Goal: Task Accomplishment & Management: Use online tool/utility

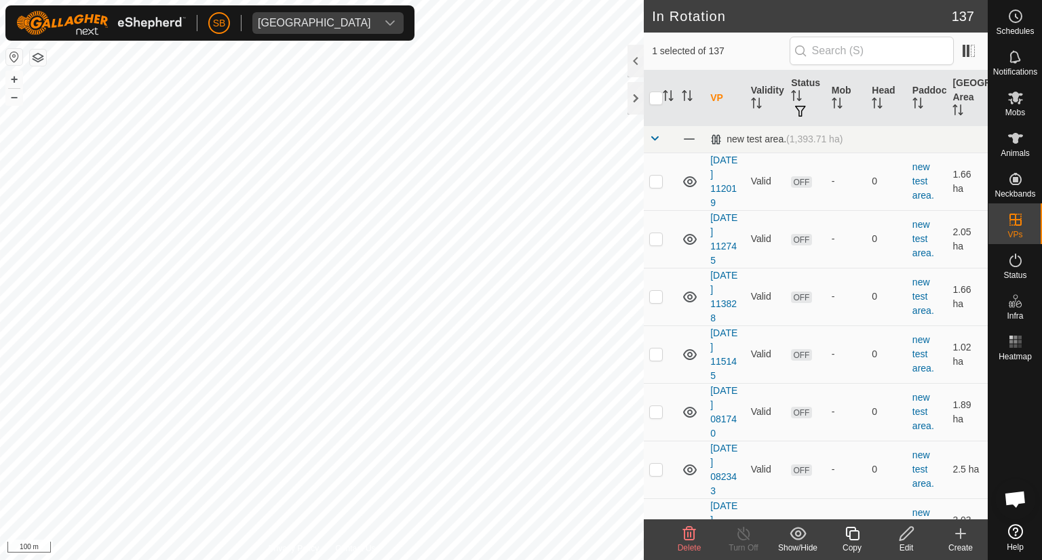
click at [689, 535] on icon at bounding box center [689, 534] width 16 height 16
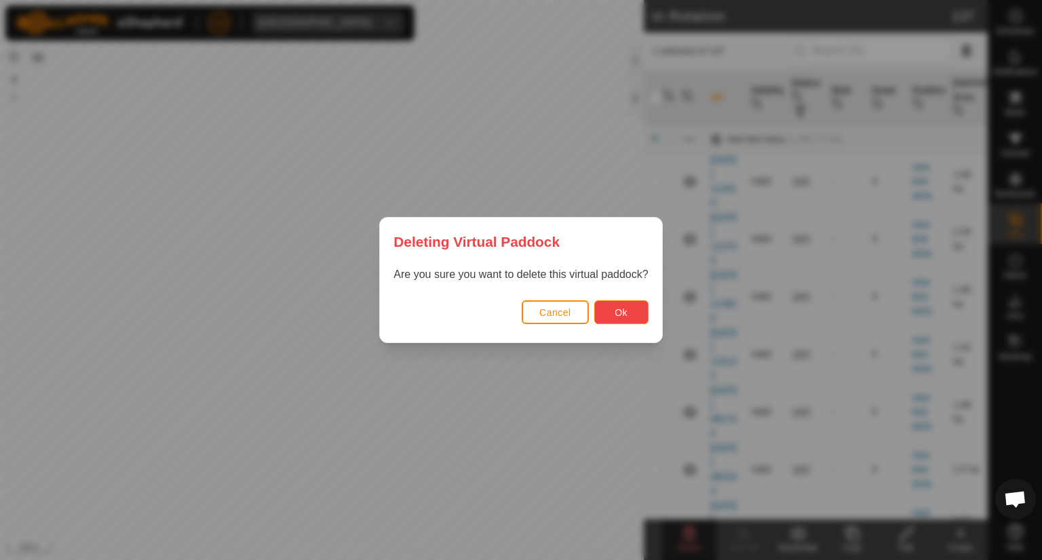
click at [625, 305] on button "Ok" at bounding box center [621, 313] width 54 height 24
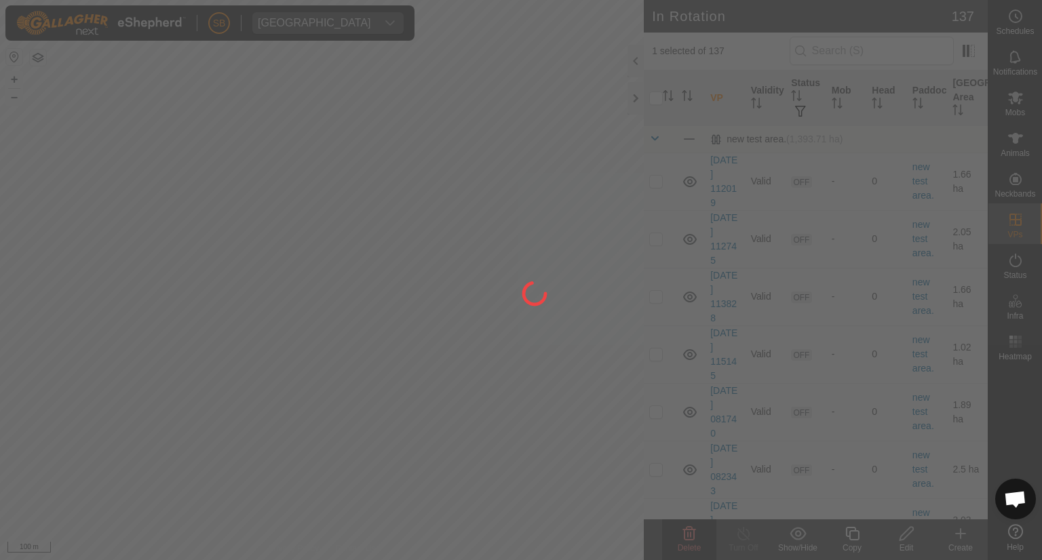
checkbox input "false"
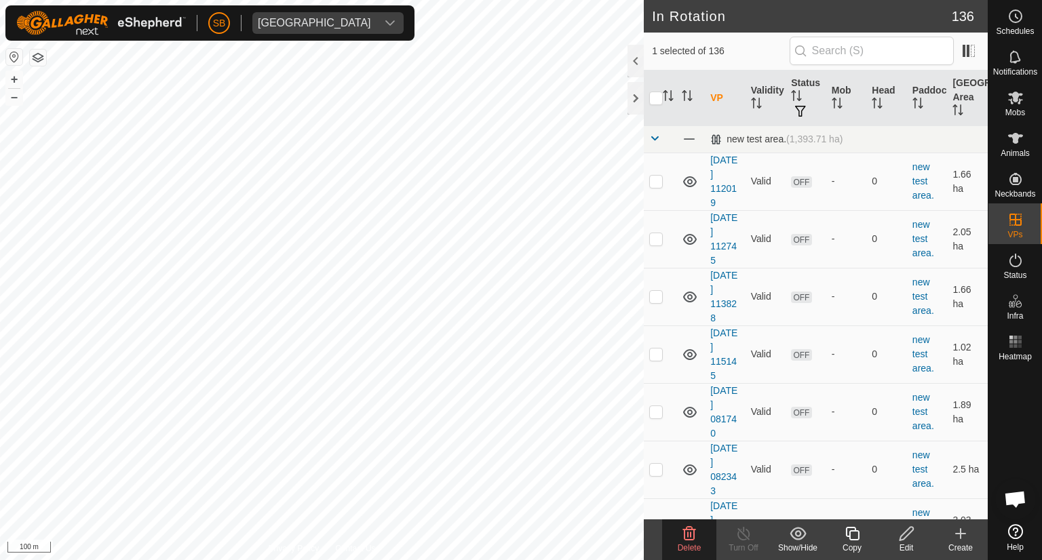
click at [688, 535] on icon at bounding box center [689, 534] width 13 height 14
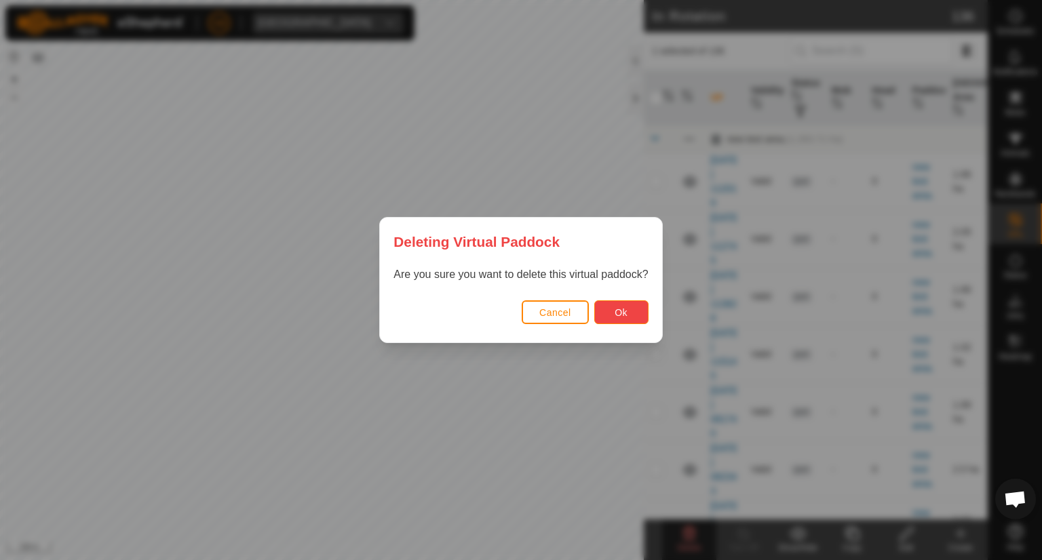
click at [632, 311] on button "Ok" at bounding box center [621, 313] width 54 height 24
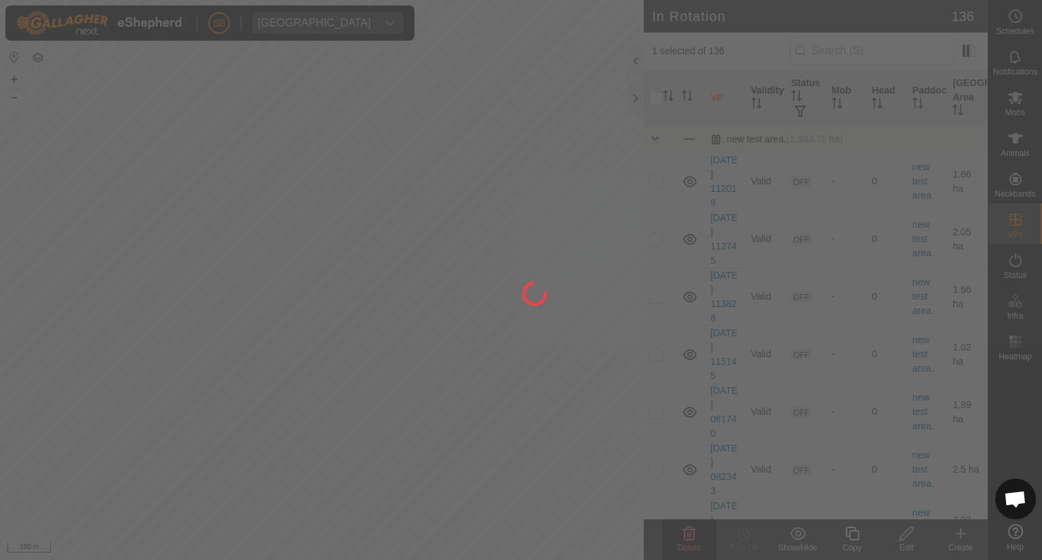
checkbox input "false"
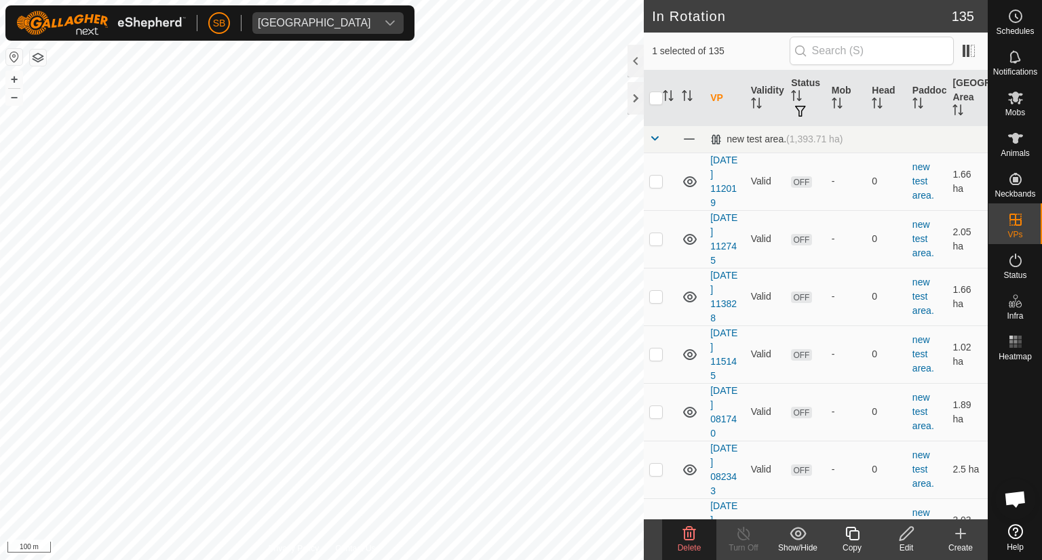
click at [698, 538] on delete-svg-icon at bounding box center [689, 534] width 54 height 16
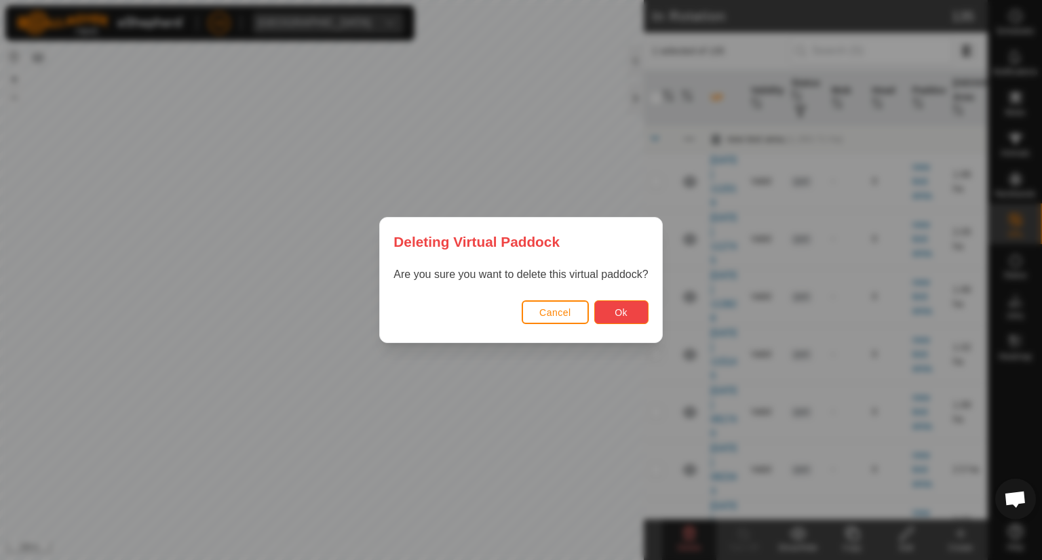
click at [631, 313] on button "Ok" at bounding box center [621, 313] width 54 height 24
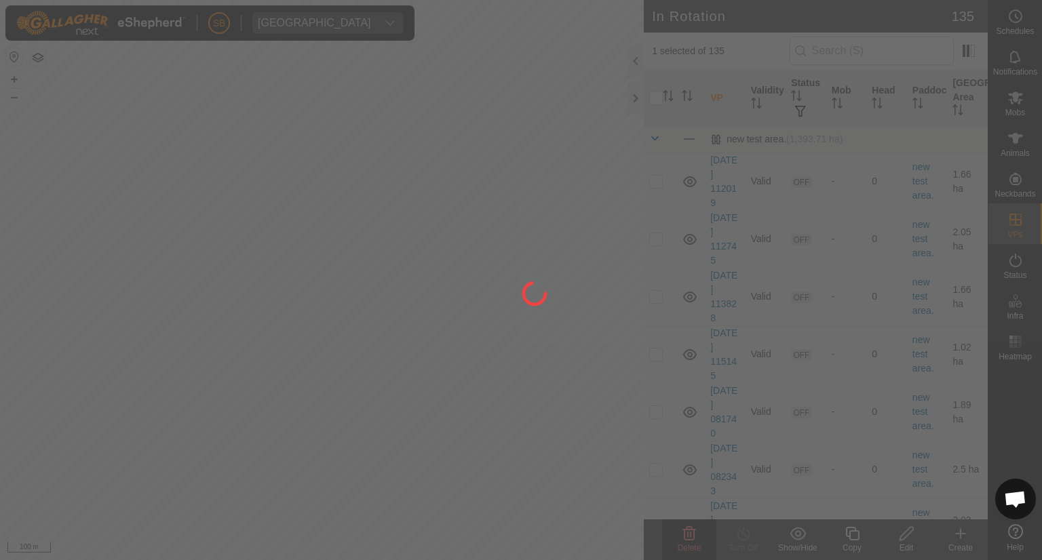
checkbox input "false"
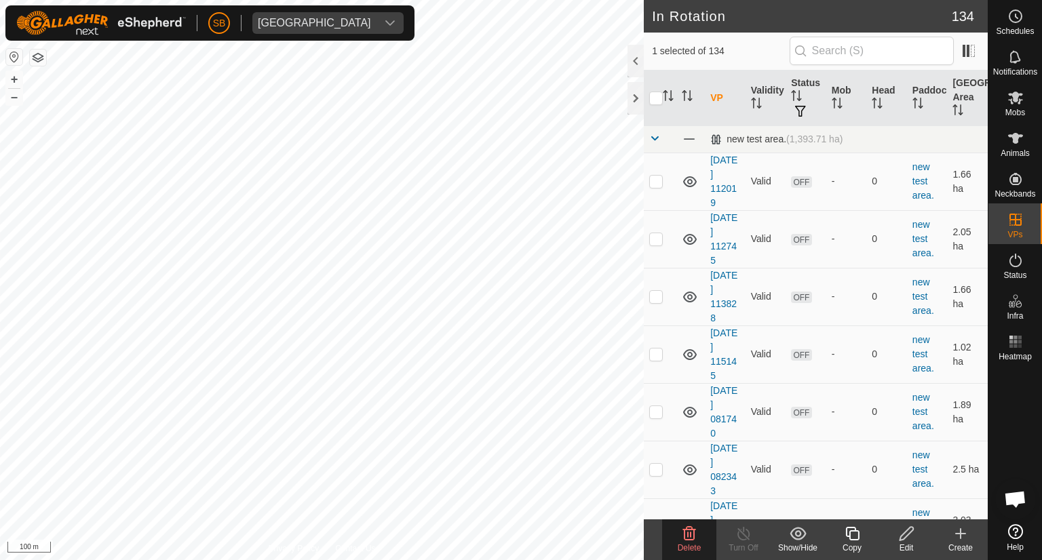
click at [685, 533] on icon at bounding box center [689, 534] width 13 height 14
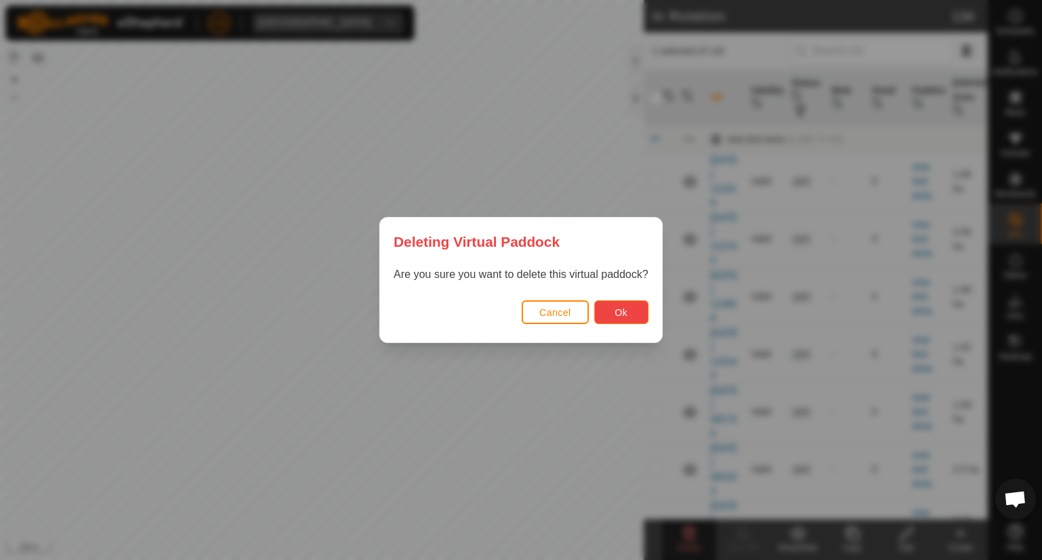
click at [620, 307] on span "Ok" at bounding box center [621, 312] width 13 height 11
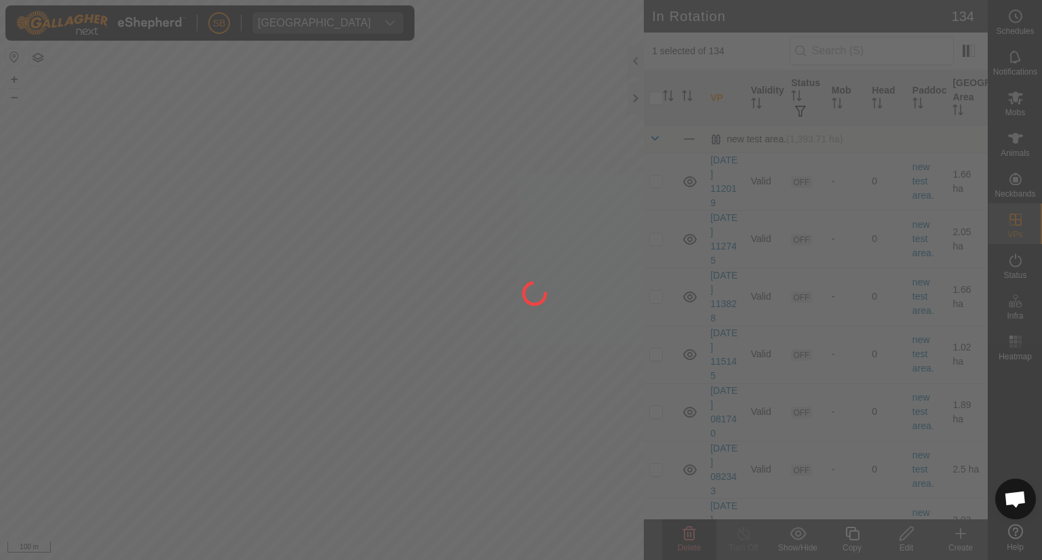
checkbox input "false"
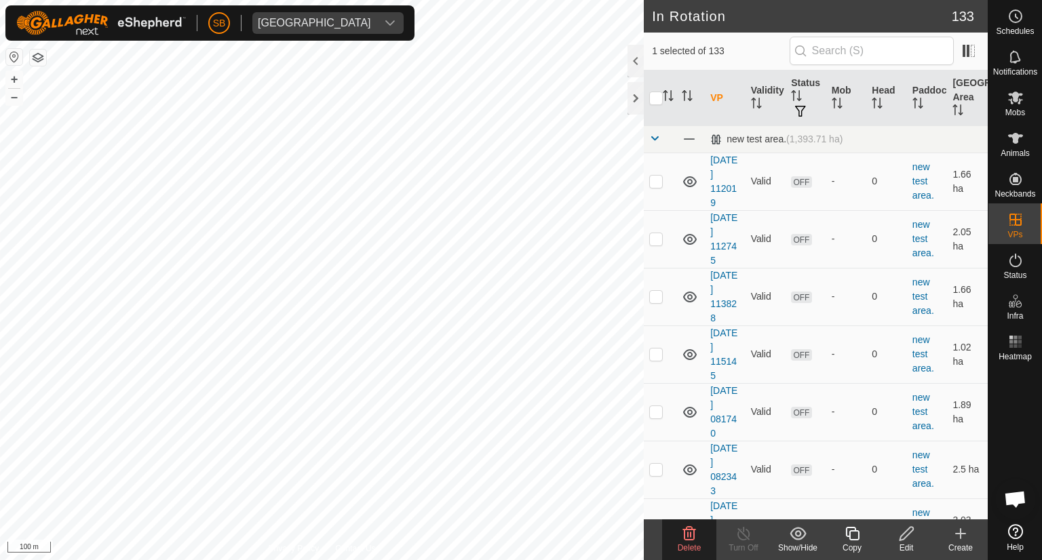
click at [692, 534] on icon at bounding box center [689, 534] width 16 height 16
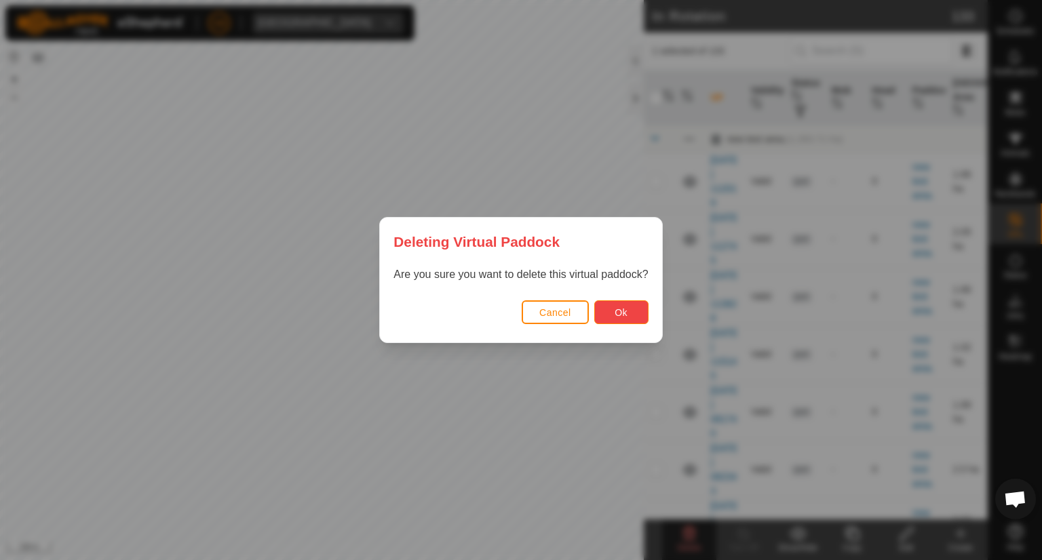
click at [619, 308] on span "Ok" at bounding box center [621, 312] width 13 height 11
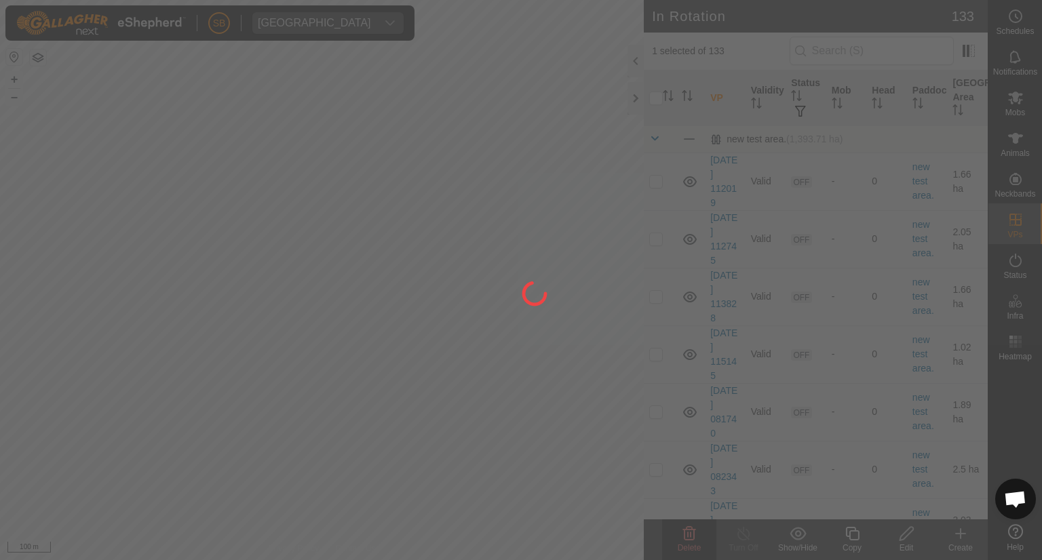
checkbox input "false"
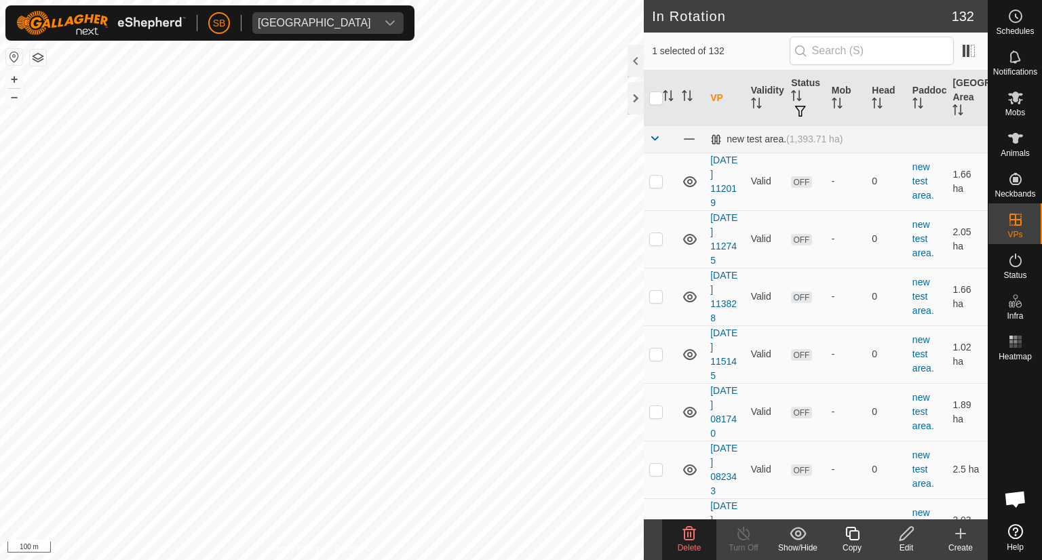
click at [689, 537] on icon at bounding box center [689, 534] width 16 height 16
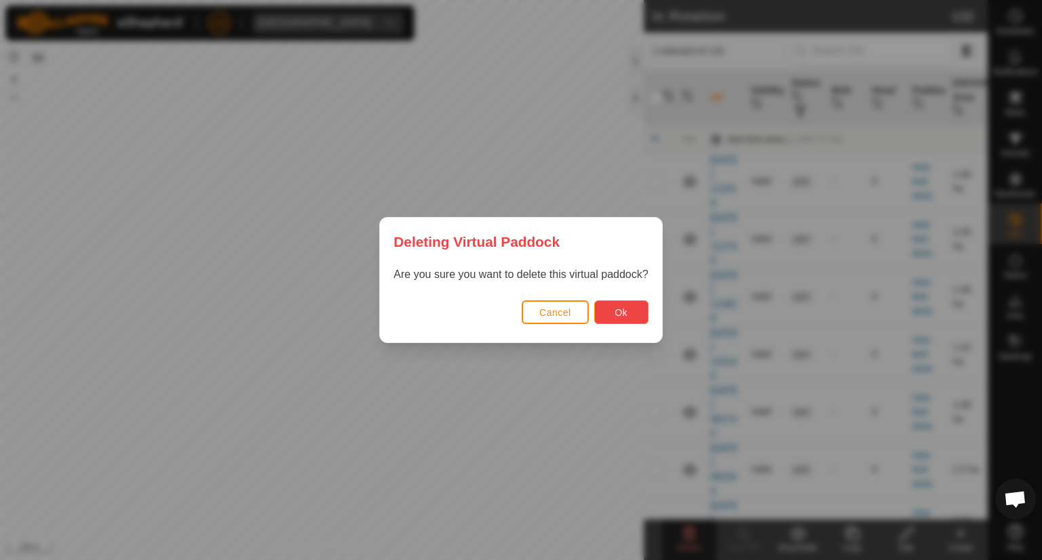
click at [623, 310] on span "Ok" at bounding box center [621, 312] width 13 height 11
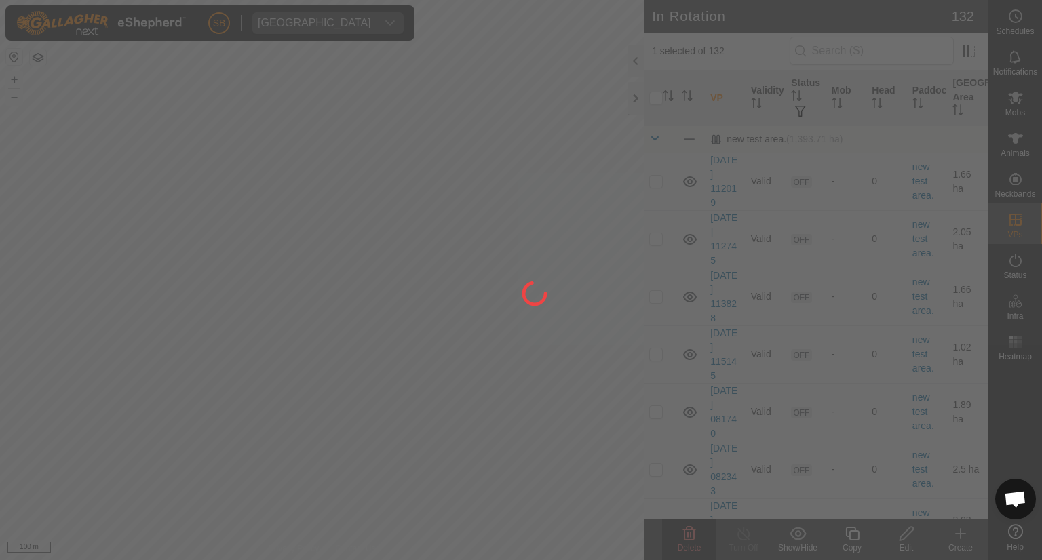
checkbox input "false"
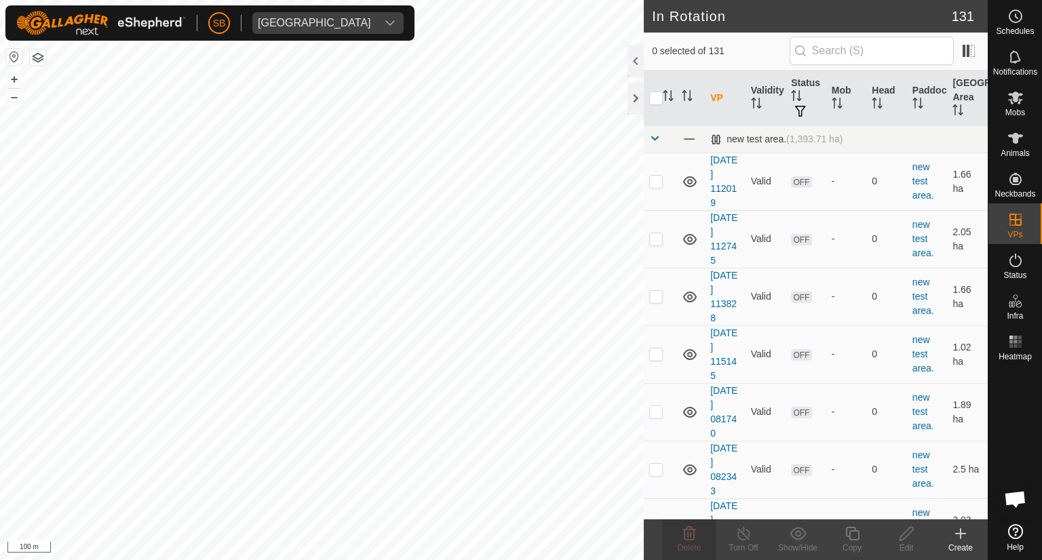
checkbox input "true"
click at [695, 537] on icon at bounding box center [689, 534] width 13 height 14
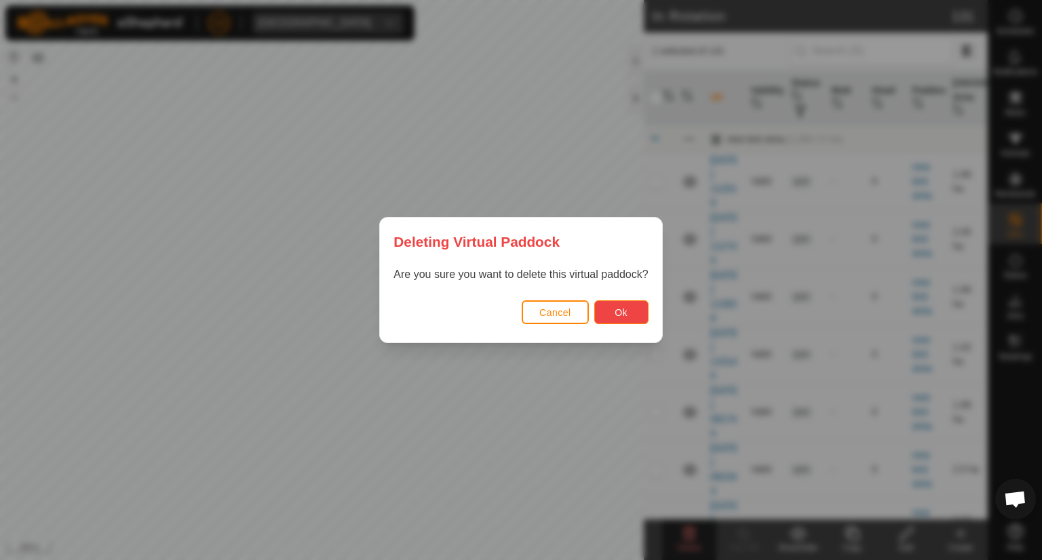
click at [632, 311] on button "Ok" at bounding box center [621, 313] width 54 height 24
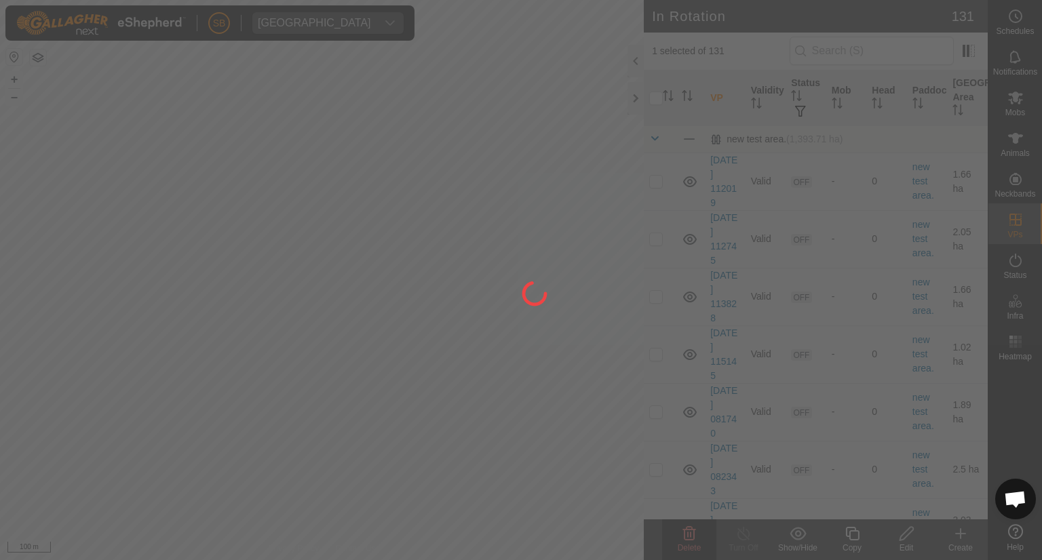
checkbox input "false"
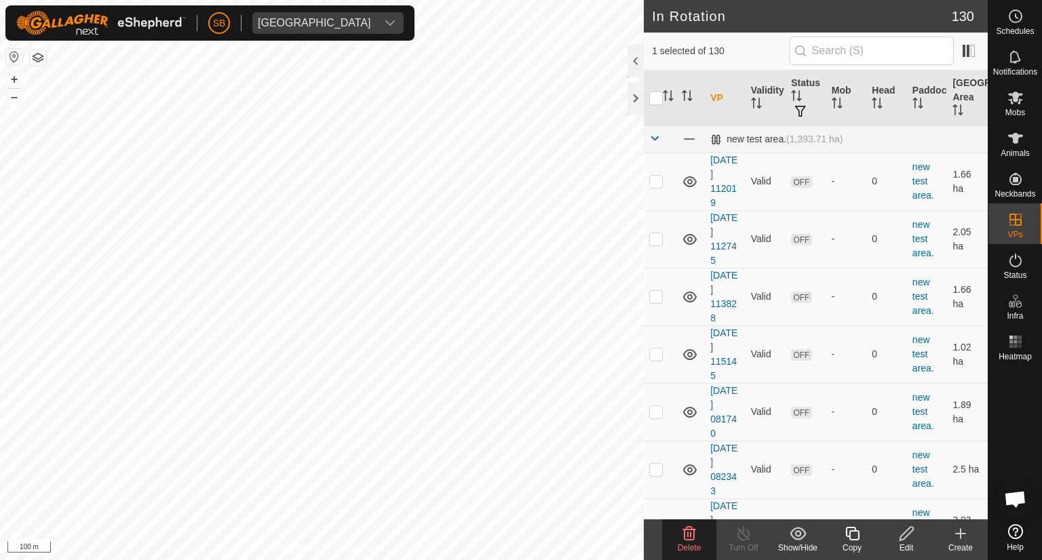
click at [691, 530] on icon at bounding box center [689, 534] width 16 height 16
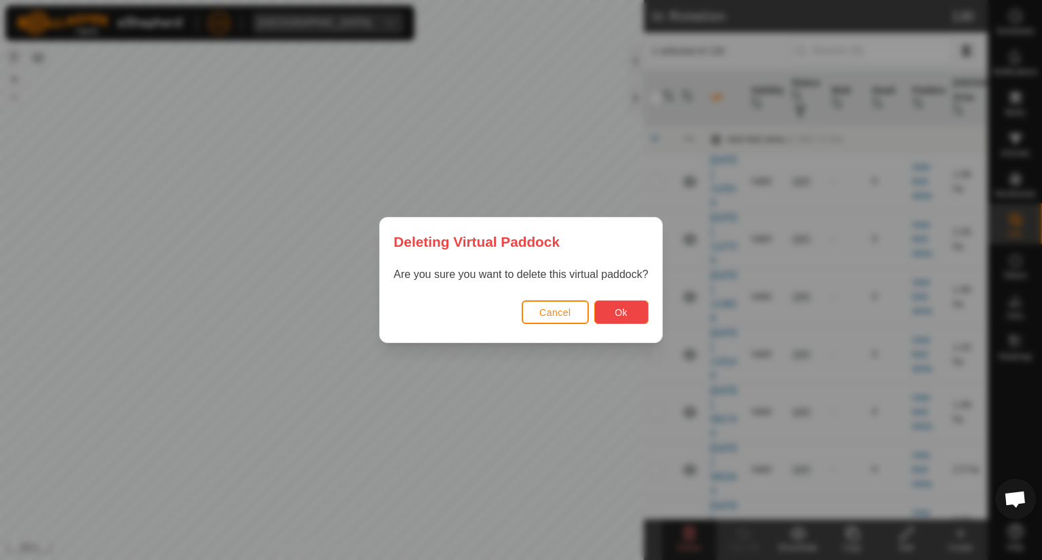
click at [629, 315] on button "Ok" at bounding box center [621, 313] width 54 height 24
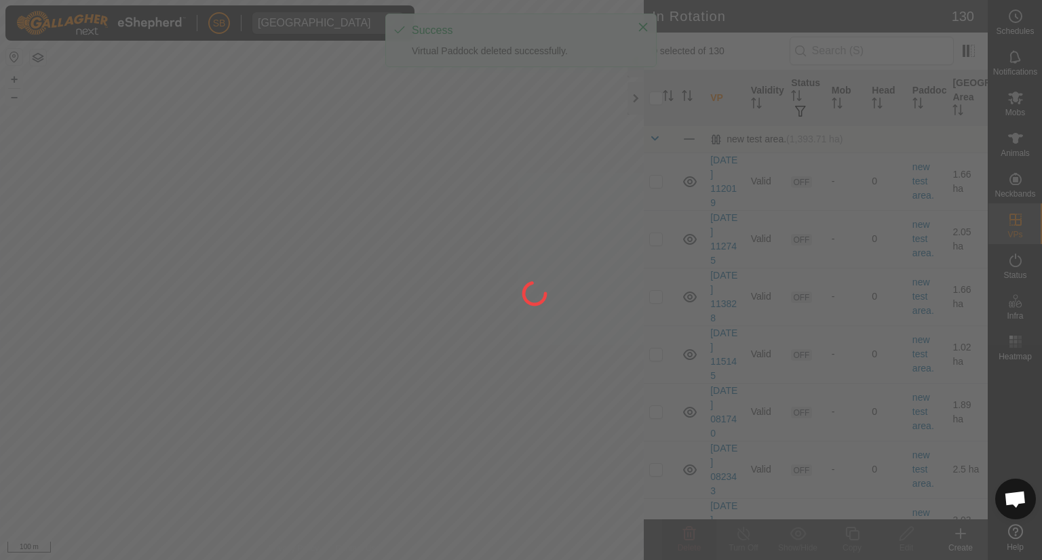
checkbox input "false"
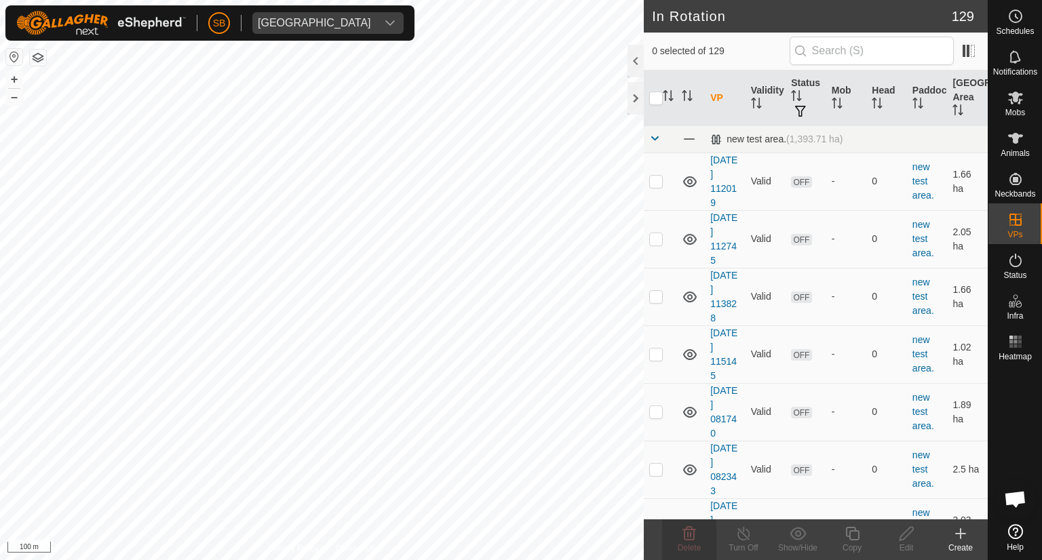
checkbox input "true"
checkbox input "false"
checkbox input "true"
checkbox input "false"
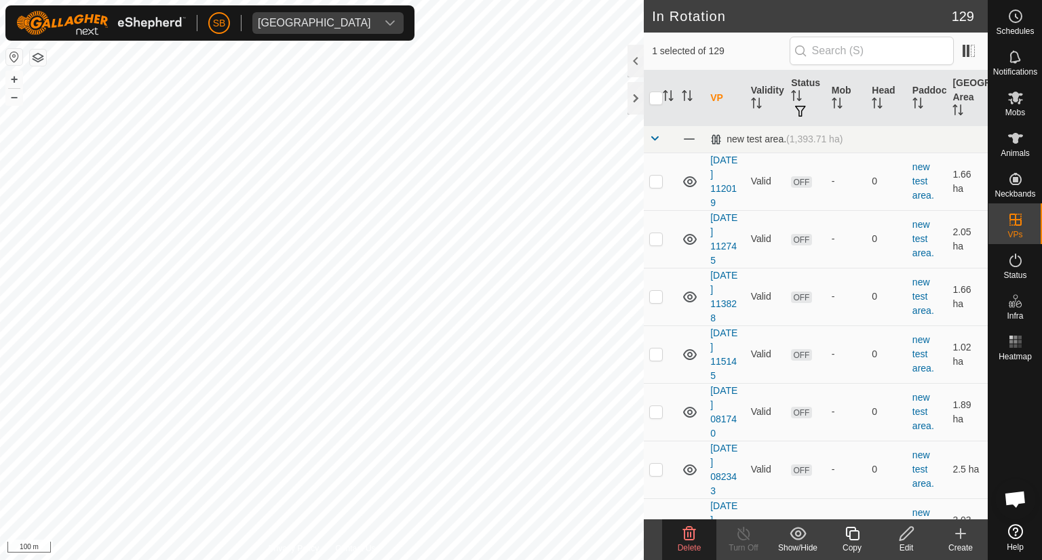
click at [693, 532] on icon at bounding box center [689, 534] width 16 height 16
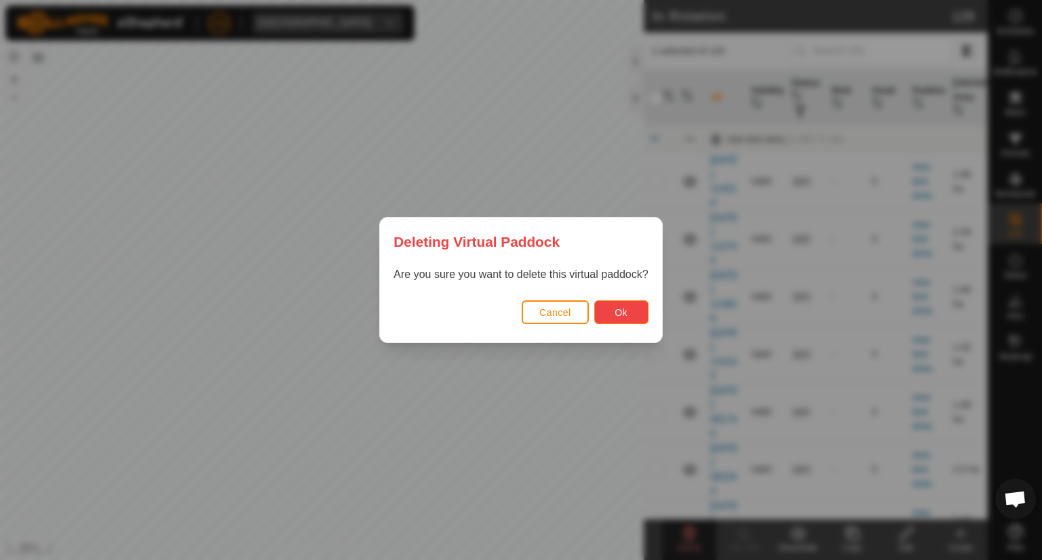
click at [616, 307] on span "Ok" at bounding box center [621, 312] width 13 height 11
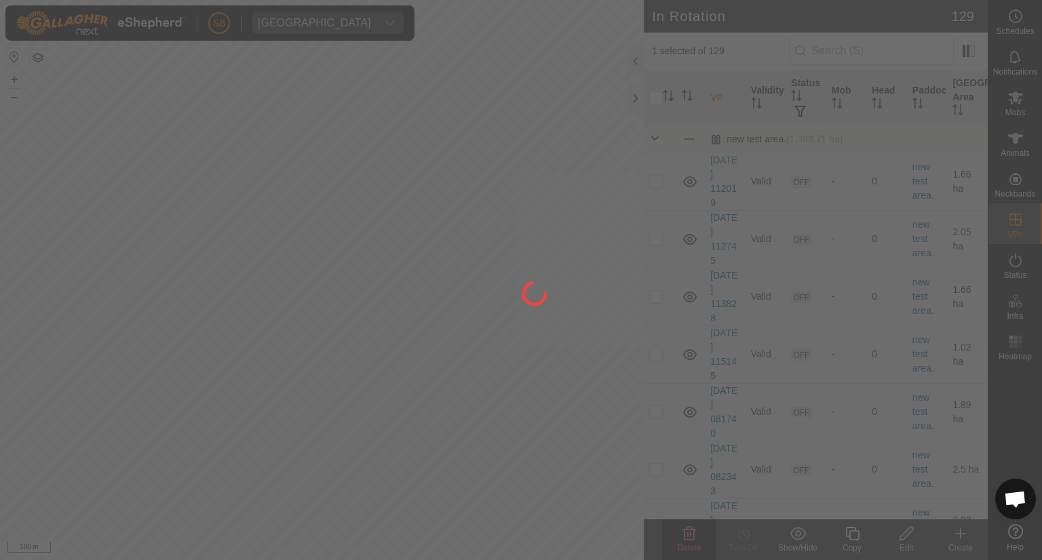
checkbox input "false"
click at [482, 404] on div at bounding box center [521, 280] width 1042 height 560
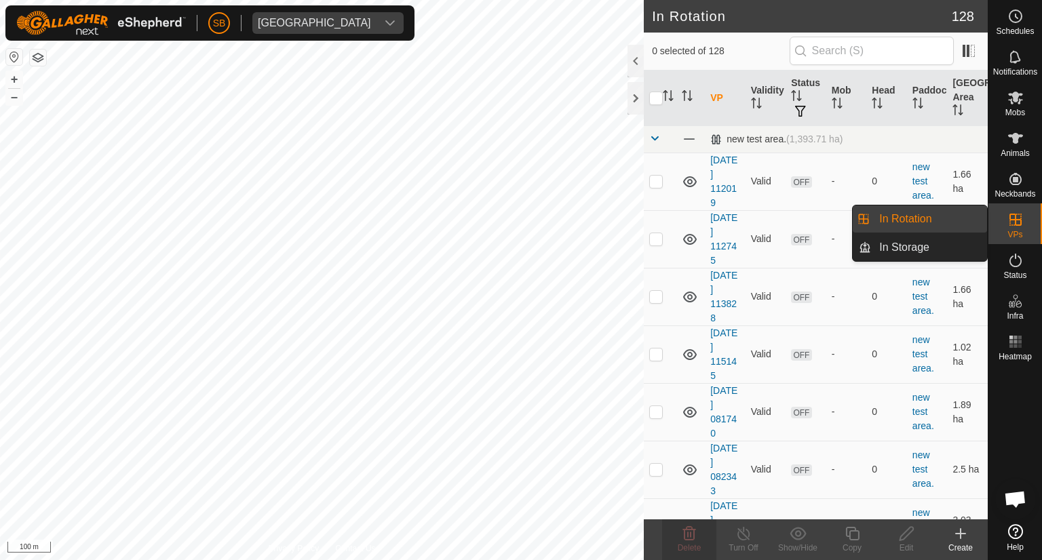
click at [904, 217] on link "In Rotation" at bounding box center [929, 219] width 116 height 27
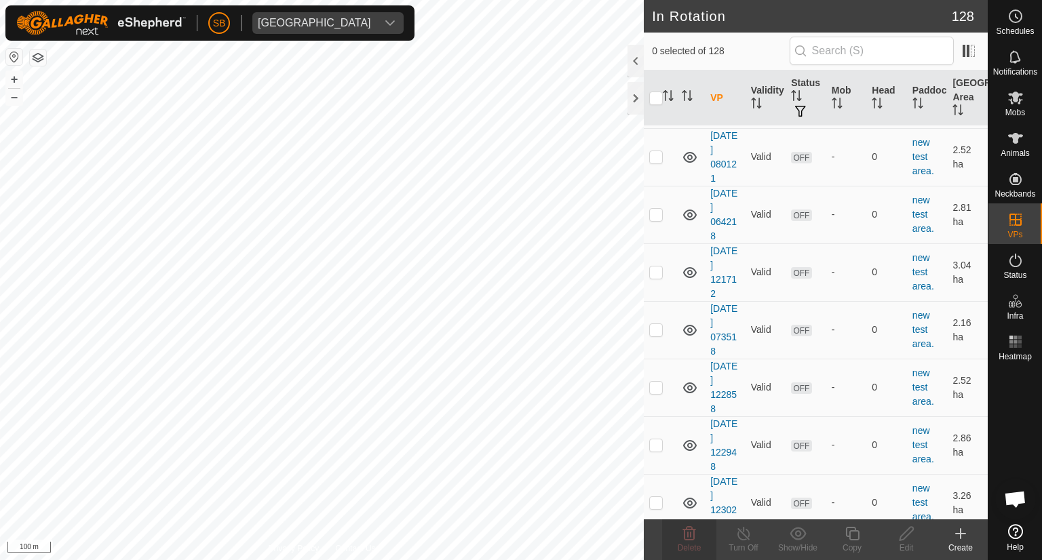
scroll to position [3013, 0]
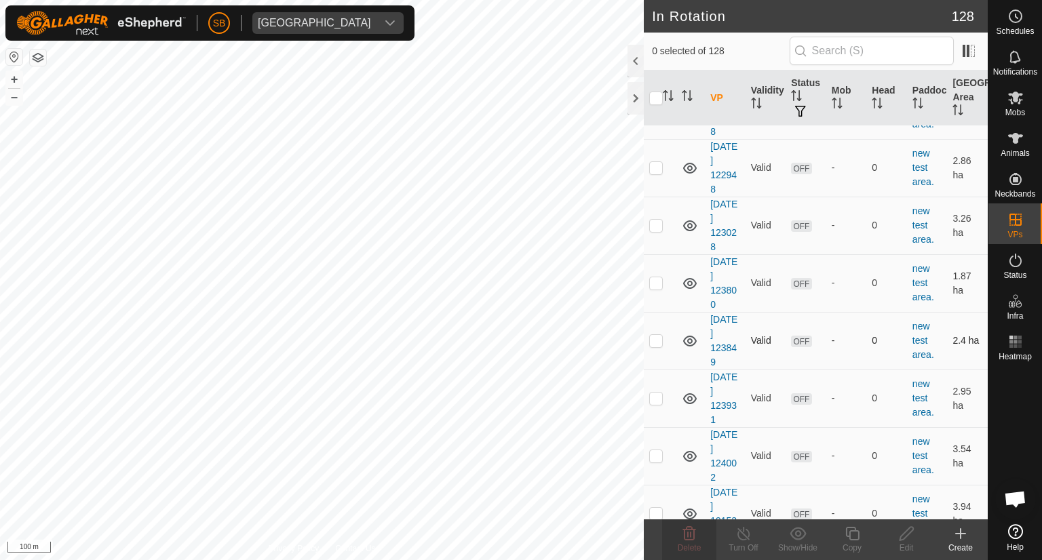
checkbox input "true"
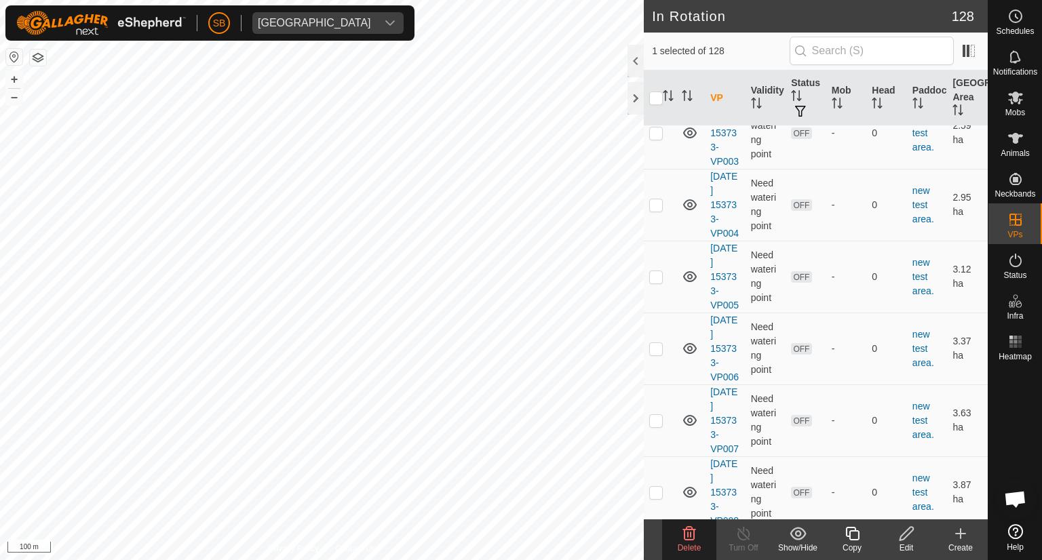
scroll to position [6207, 0]
click at [660, 69] on p-checkbox at bounding box center [656, 63] width 14 height 11
checkbox input "true"
click at [657, 140] on p-checkbox at bounding box center [656, 135] width 14 height 11
checkbox input "true"
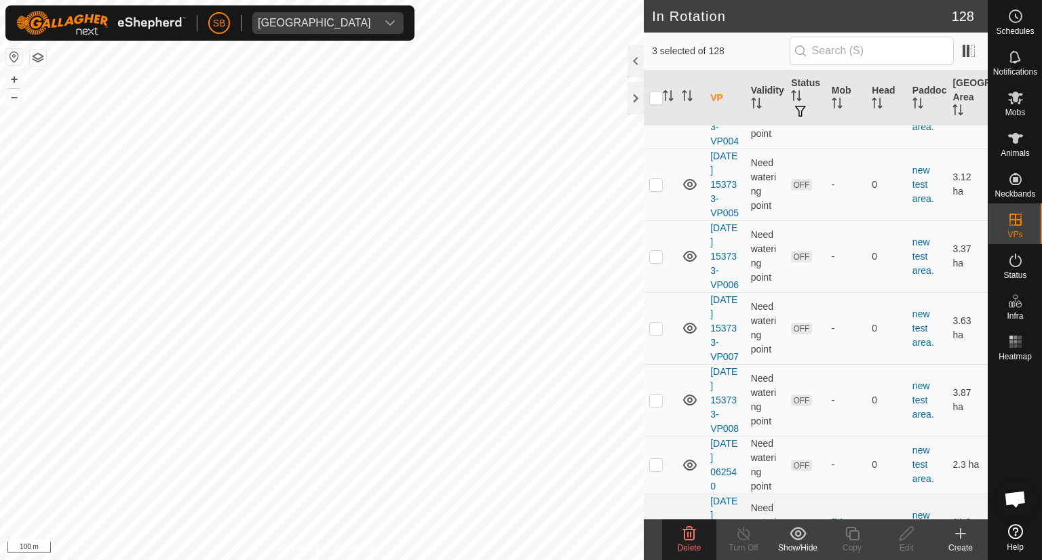
scroll to position [6313, 0]
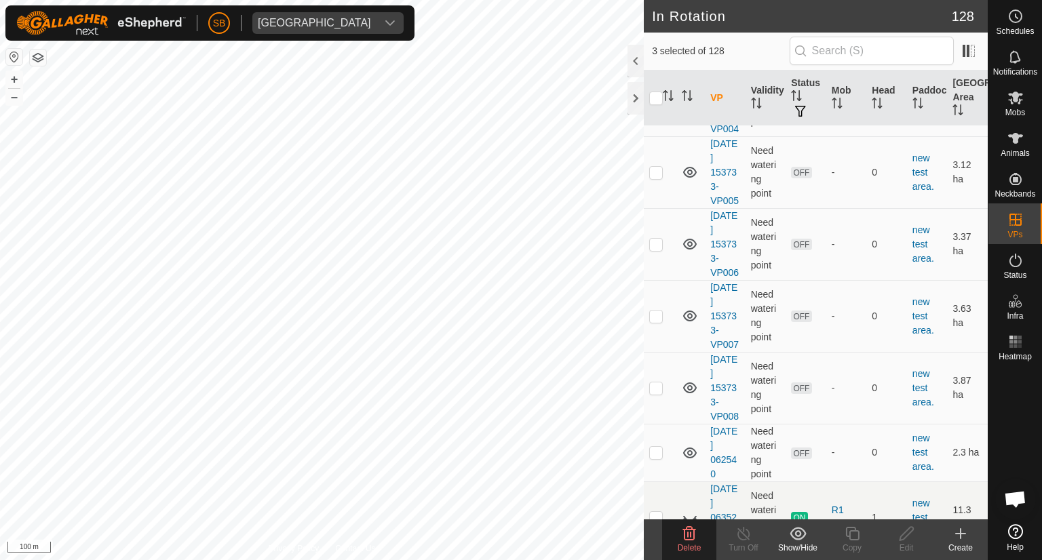
click at [651, 106] on p-checkbox at bounding box center [656, 100] width 14 height 11
checkbox input "true"
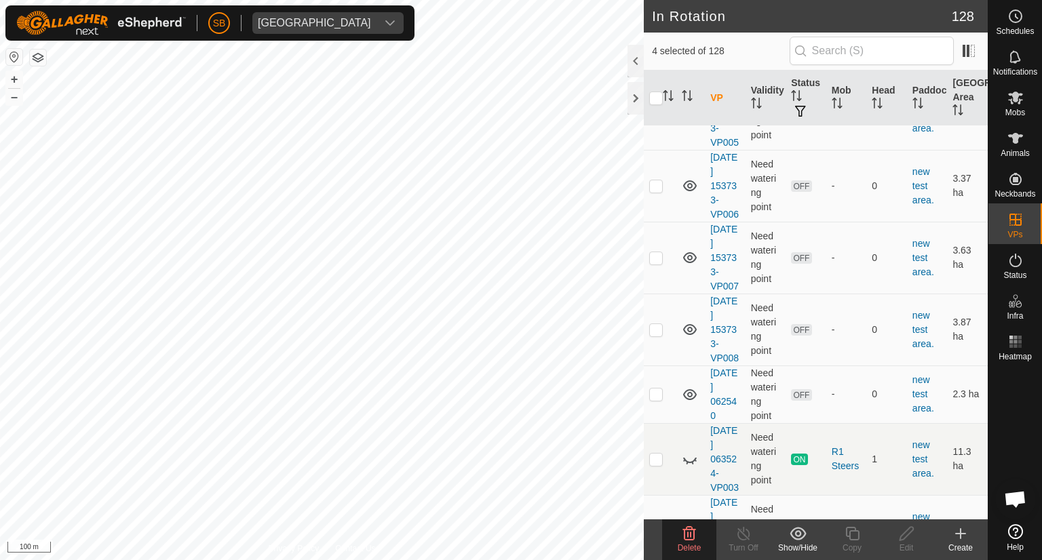
scroll to position [6373, 0]
click at [654, 118] on p-checkbox at bounding box center [656, 112] width 14 height 11
checkbox input "true"
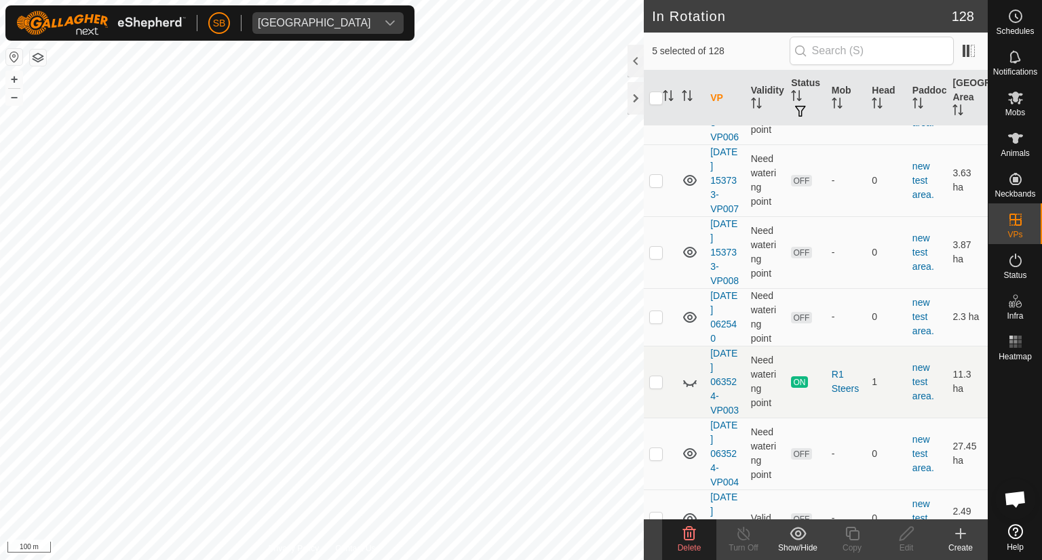
scroll to position [6456, 0]
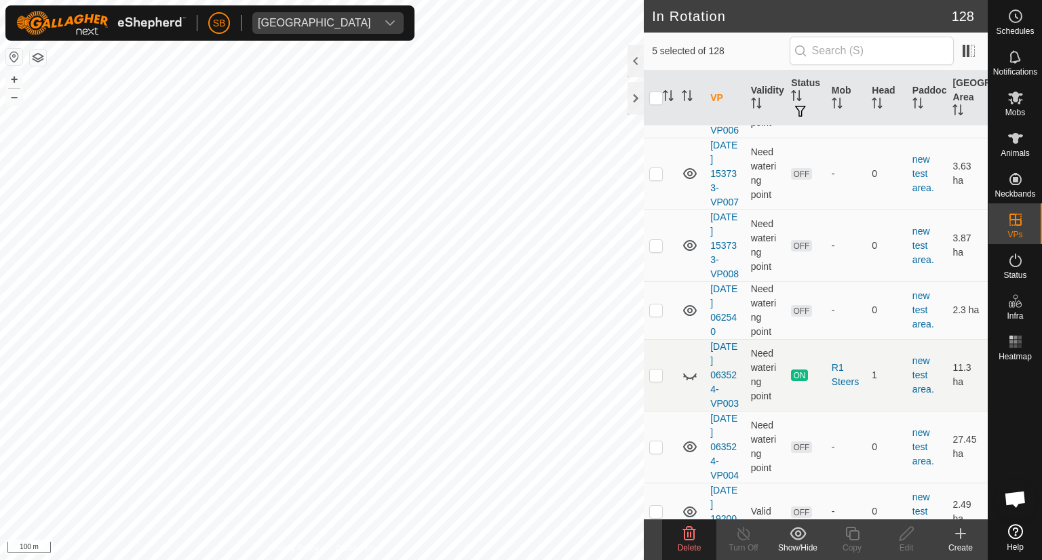
click at [656, 107] on p-checkbox at bounding box center [656, 101] width 14 height 11
checkbox input "true"
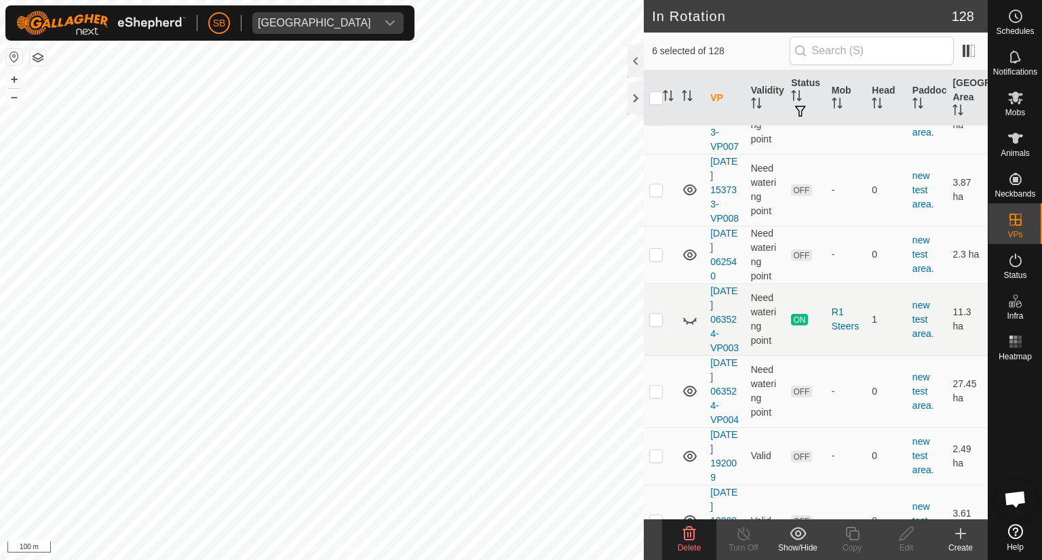
scroll to position [6513, 0]
click at [655, 122] on p-checkbox at bounding box center [656, 116] width 14 height 11
checkbox input "true"
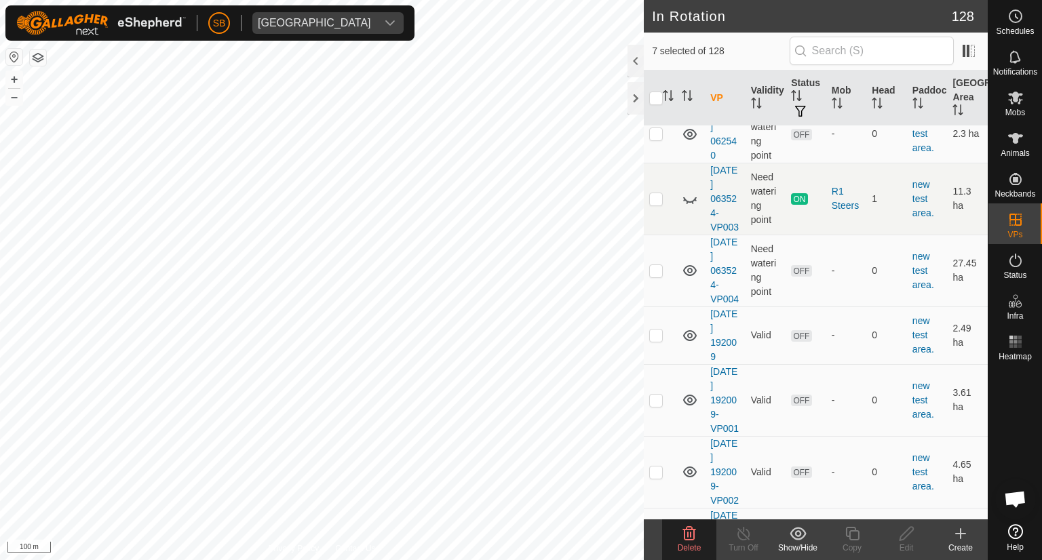
scroll to position [6633, 0]
click at [655, 73] on p-checkbox at bounding box center [656, 67] width 14 height 11
checkbox input "true"
click at [684, 537] on icon at bounding box center [689, 534] width 13 height 14
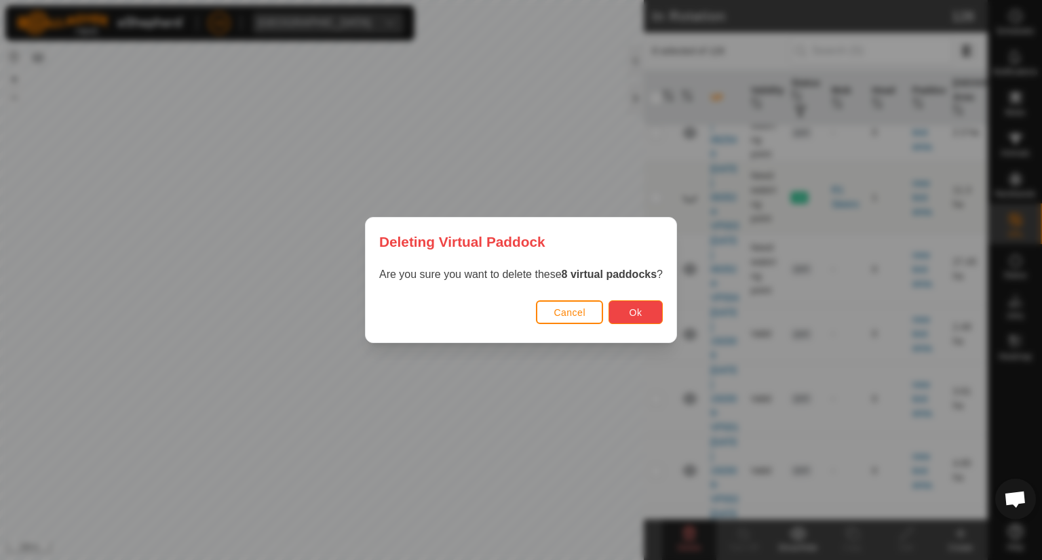
click at [636, 313] on span "Ok" at bounding box center [636, 312] width 13 height 11
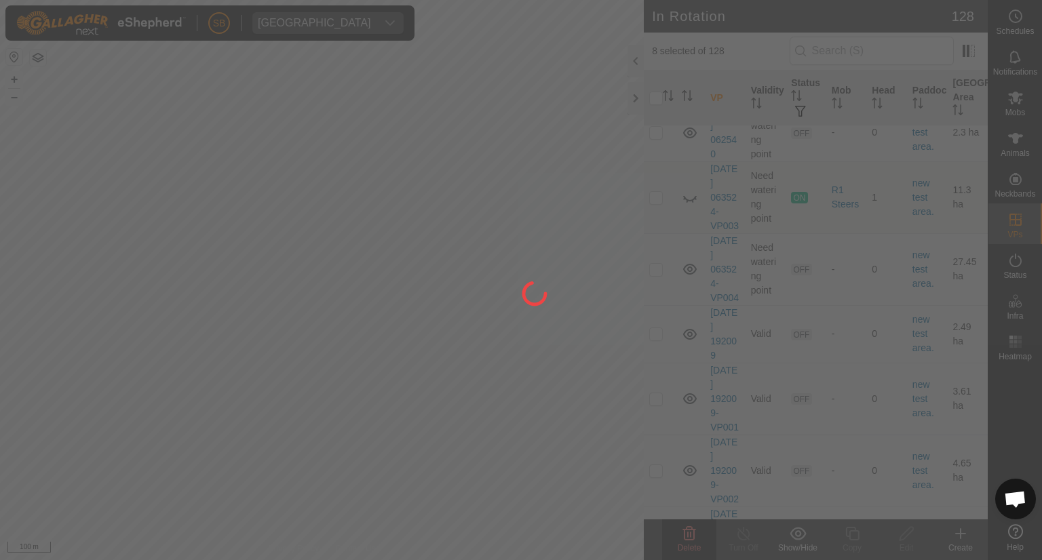
checkbox input "false"
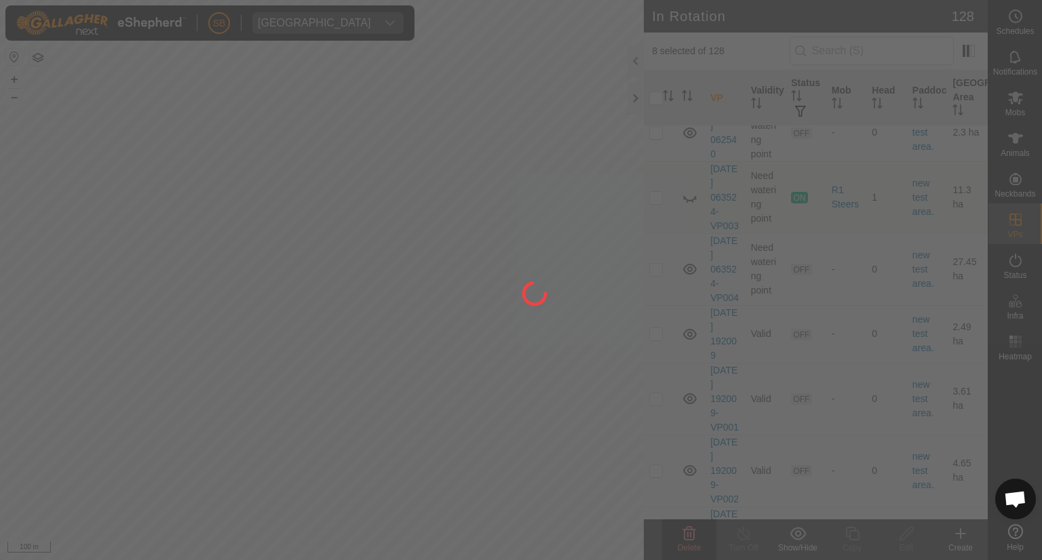
checkbox input "false"
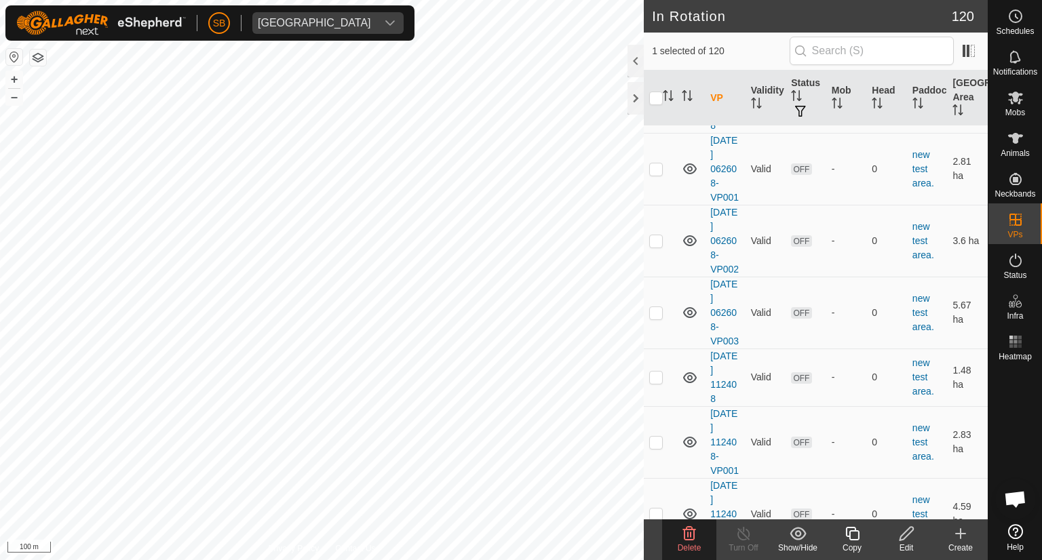
click at [690, 535] on icon at bounding box center [689, 534] width 13 height 14
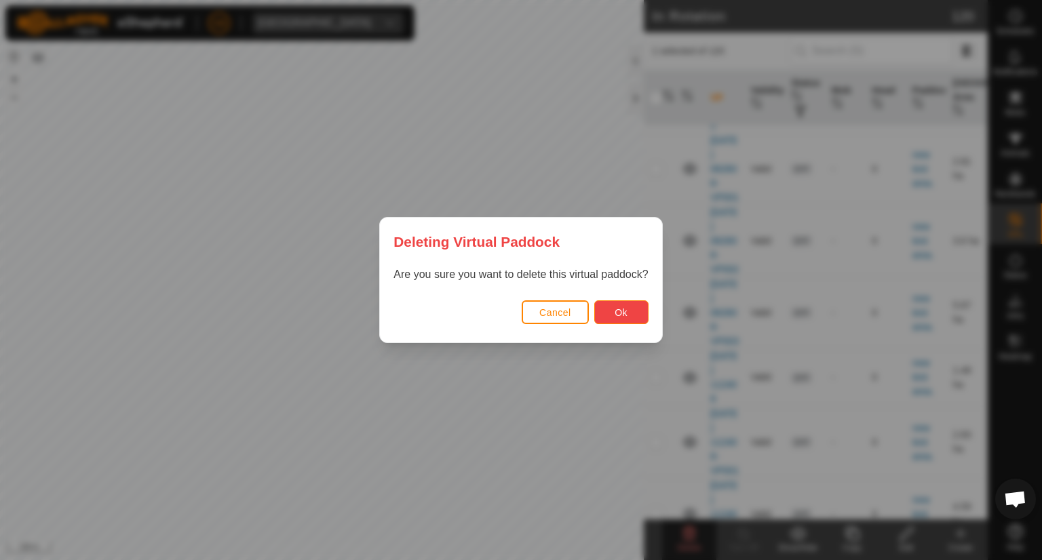
click at [624, 309] on span "Ok" at bounding box center [621, 312] width 13 height 11
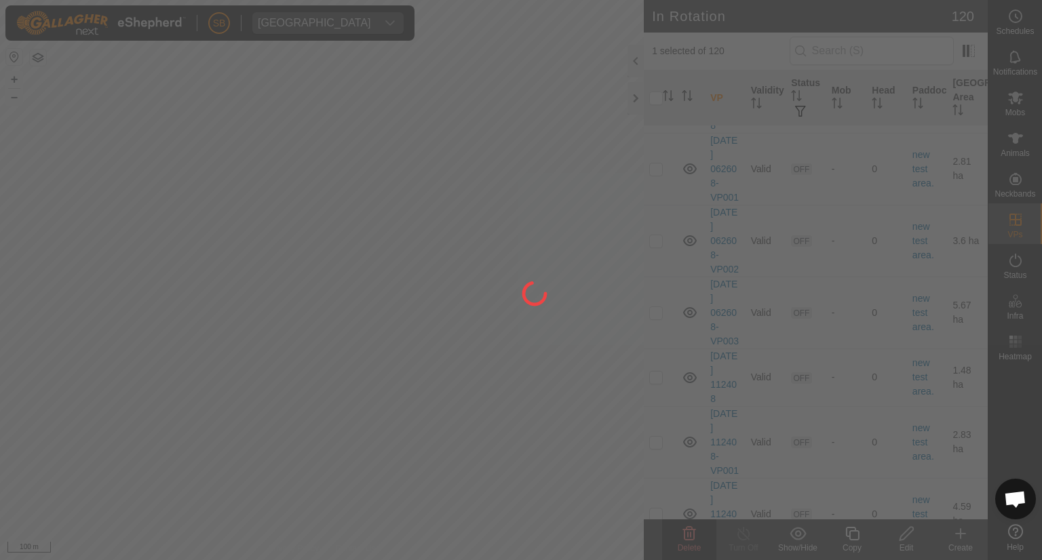
checkbox input "false"
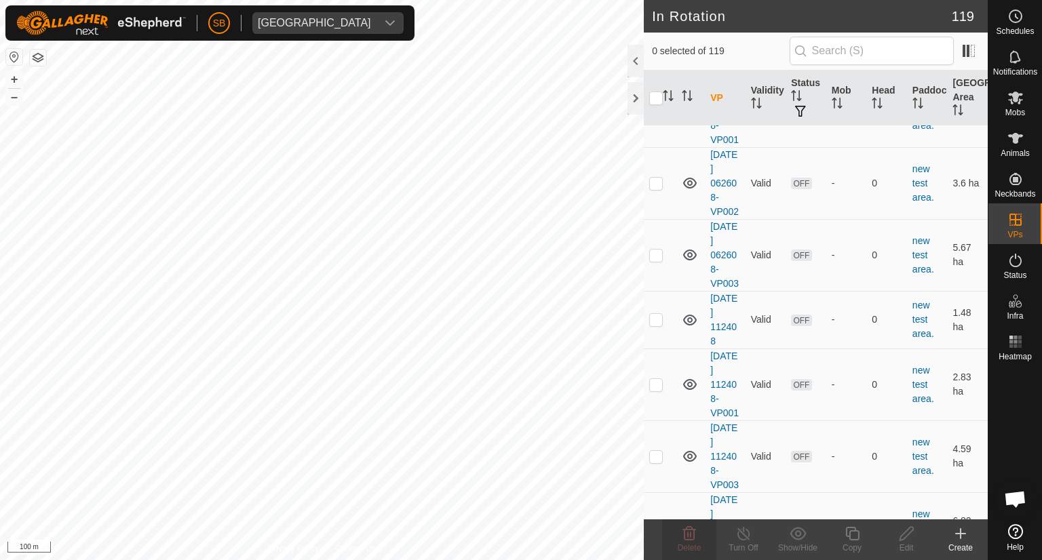
checkbox input "true"
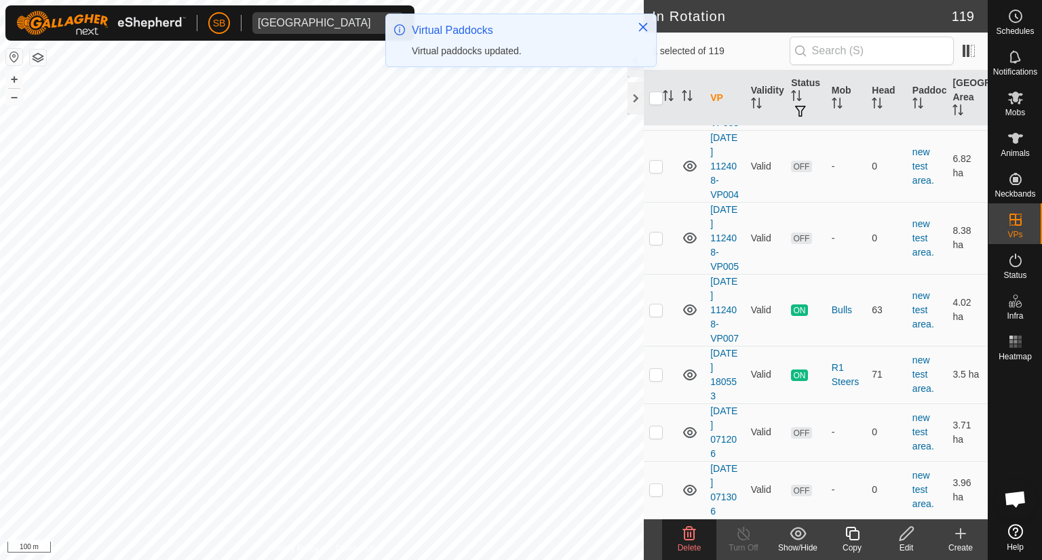
scroll to position [0, 0]
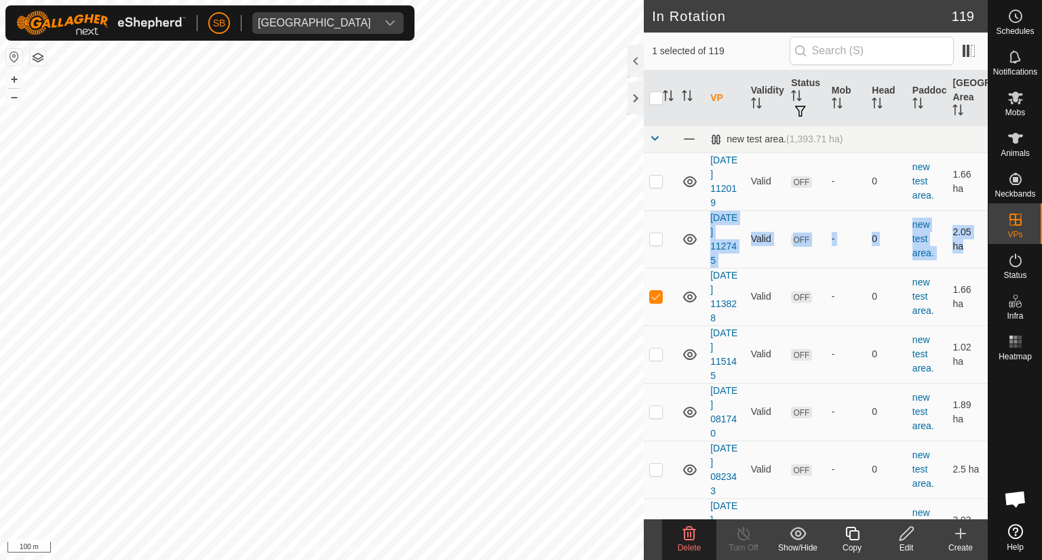
drag, startPoint x: 668, startPoint y: 298, endPoint x: 658, endPoint y: 240, distance: 59.2
click at [656, 237] on p-checkbox at bounding box center [656, 238] width 14 height 11
checkbox input "true"
click at [655, 183] on p-checkbox at bounding box center [656, 181] width 14 height 11
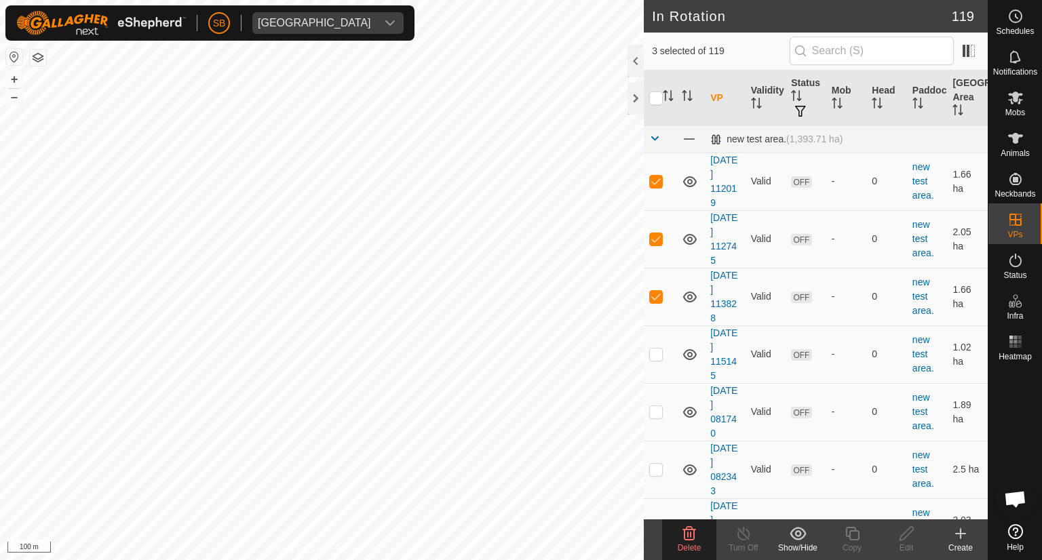
click at [688, 537] on icon at bounding box center [689, 534] width 13 height 14
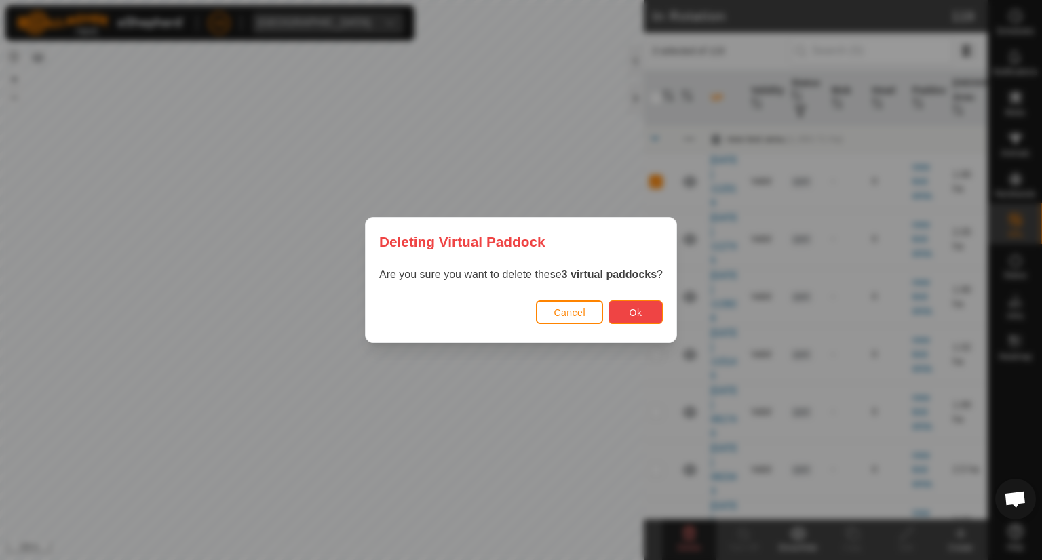
click at [632, 313] on span "Ok" at bounding box center [636, 312] width 13 height 11
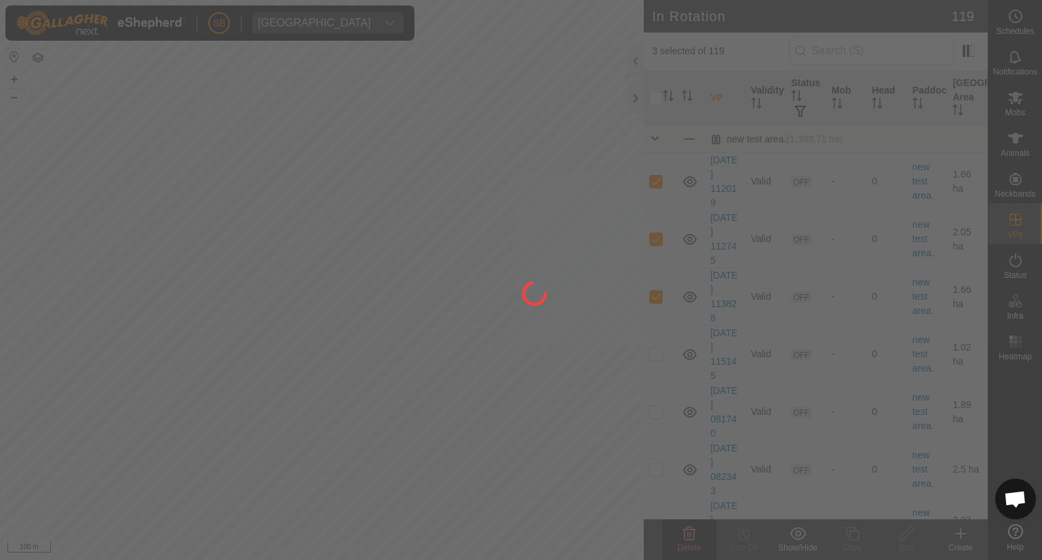
checkbox input "false"
click at [493, 473] on div "SB Tangihanga station Schedules Notifications Mobs Animals Neckbands VPs Status…" at bounding box center [521, 280] width 1042 height 560
click at [368, 446] on div at bounding box center [521, 280] width 1042 height 560
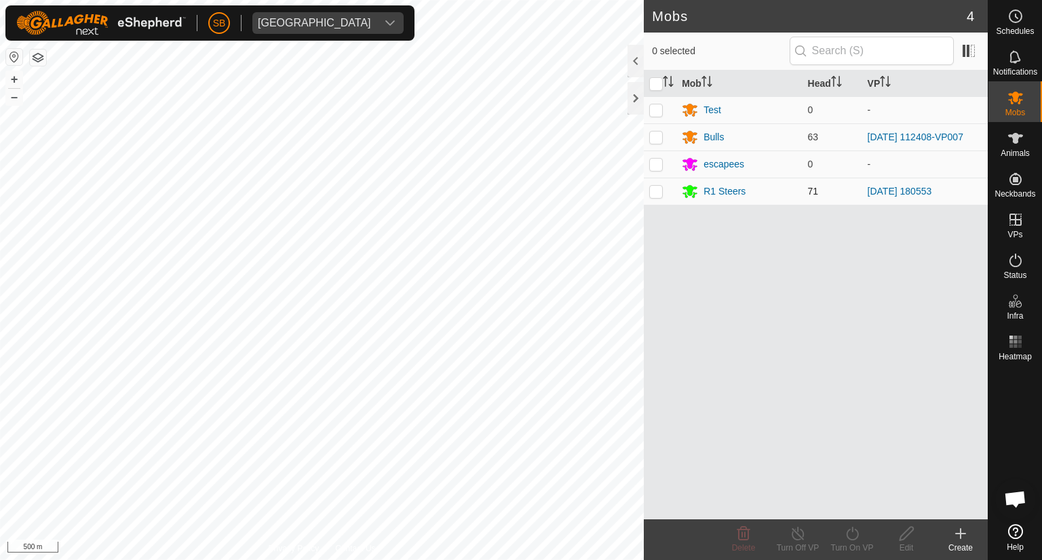
click at [654, 194] on p-checkbox at bounding box center [656, 191] width 14 height 11
checkbox input "true"
click at [857, 535] on icon at bounding box center [852, 534] width 17 height 16
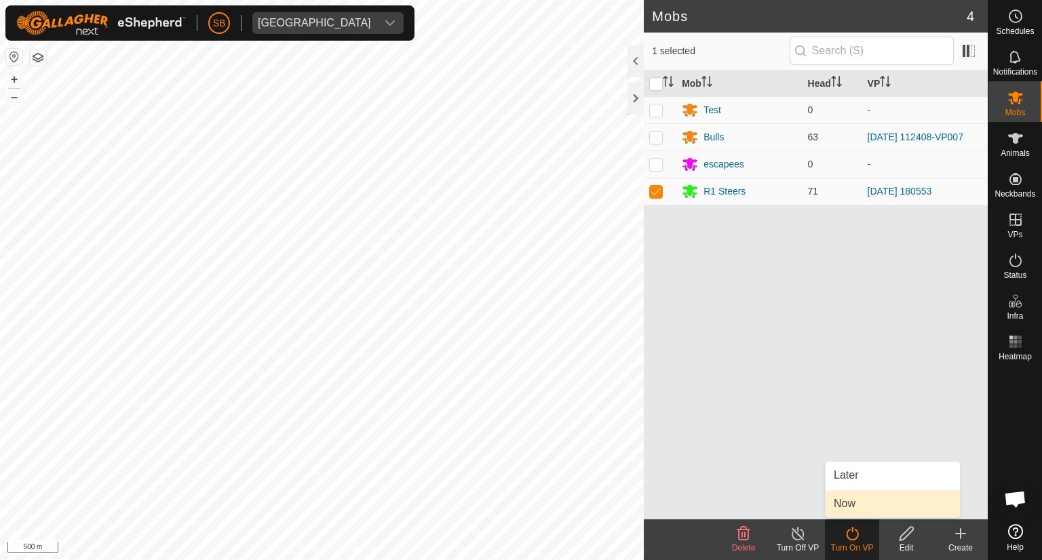
click at [857, 507] on link "Now" at bounding box center [893, 504] width 134 height 27
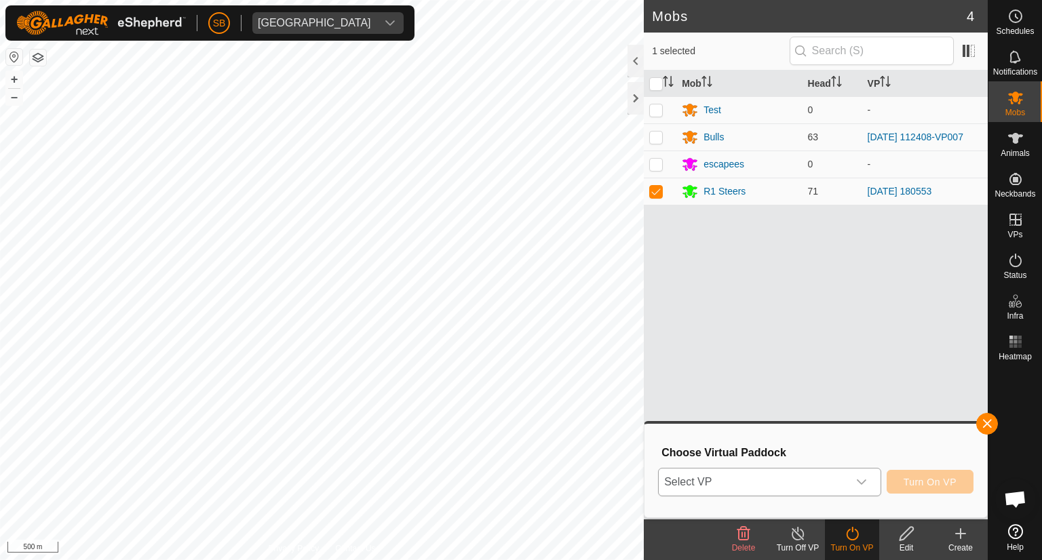
click at [862, 478] on icon "dropdown trigger" at bounding box center [861, 482] width 11 height 11
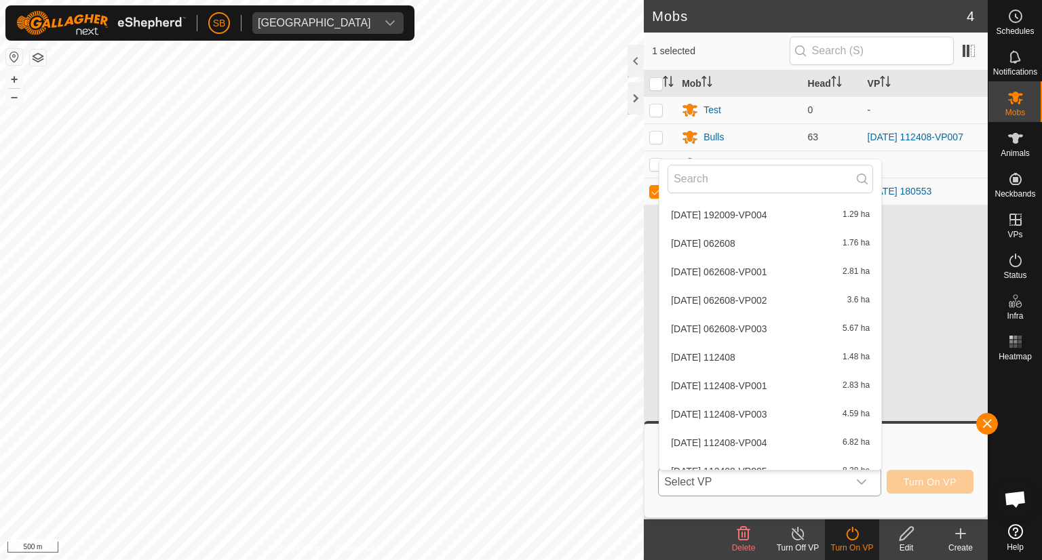
scroll to position [3064, 0]
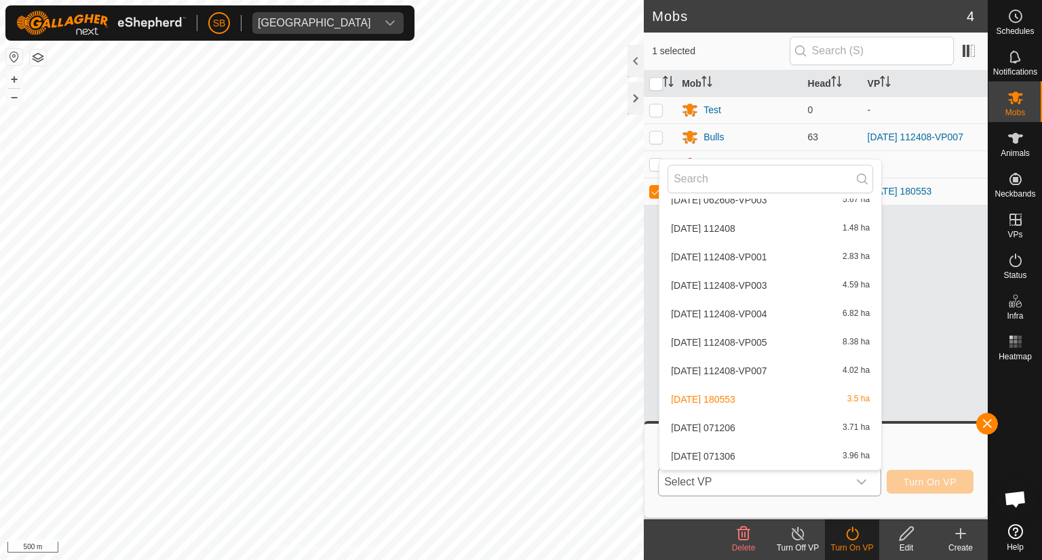
click at [744, 457] on li "[DATE] 071306 3.96 ha" at bounding box center [771, 456] width 222 height 27
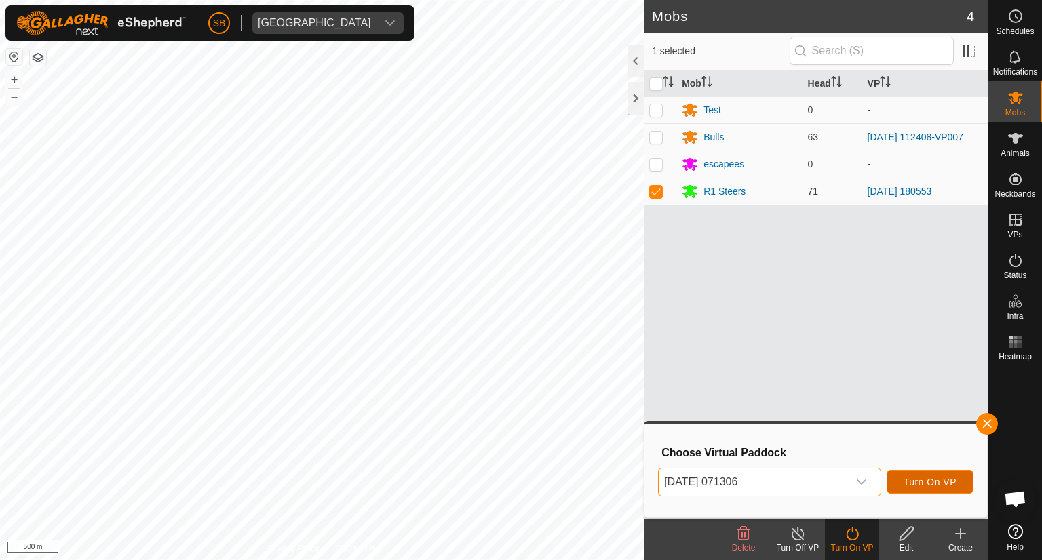
click at [932, 483] on span "Turn On VP" at bounding box center [930, 482] width 53 height 11
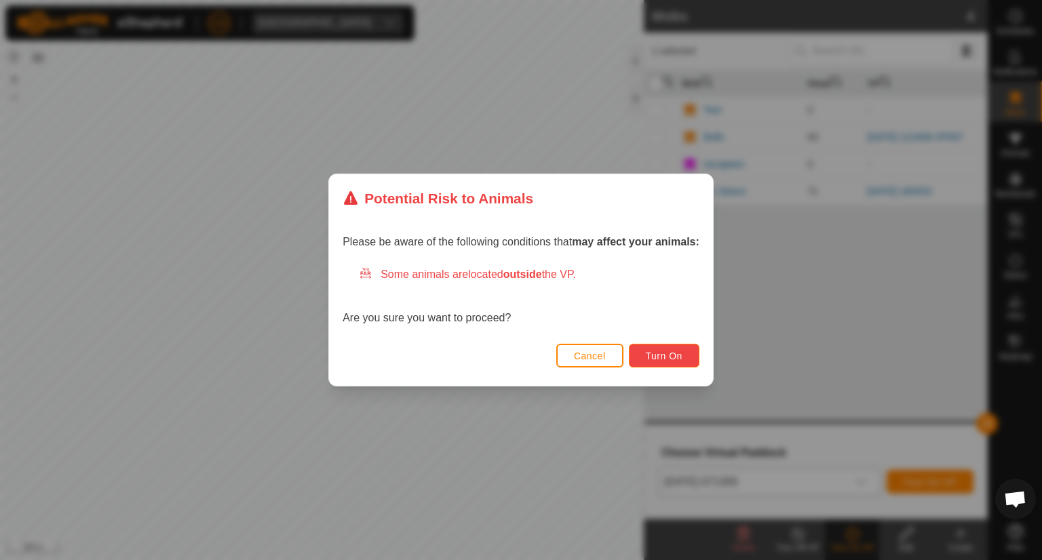
click at [673, 354] on span "Turn On" at bounding box center [664, 356] width 37 height 11
